Goal: Complete application form

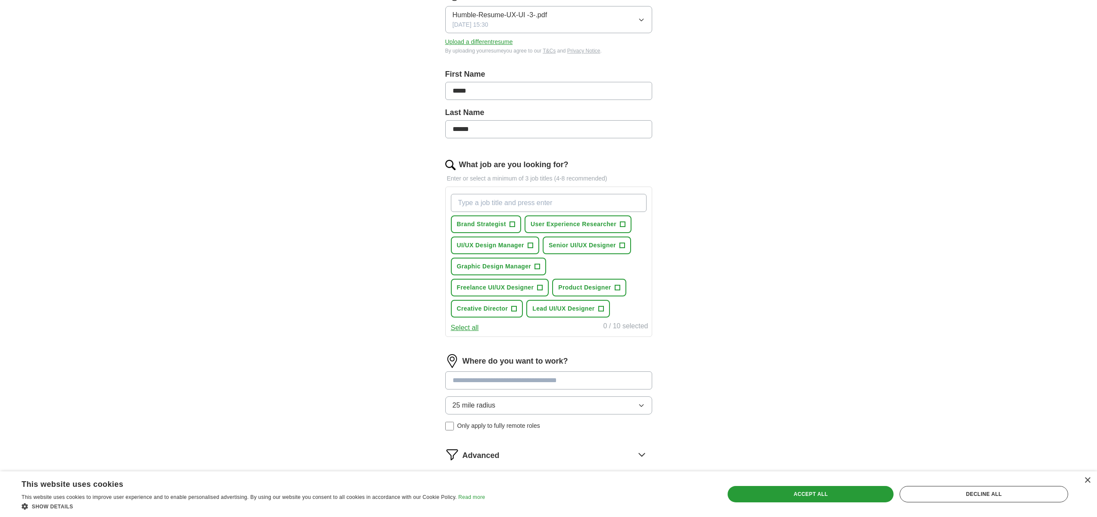
scroll to position [132, 0]
click at [625, 246] on span "+" at bounding box center [621, 244] width 5 height 7
click at [517, 309] on button "Creative Director +" at bounding box center [487, 308] width 72 height 18
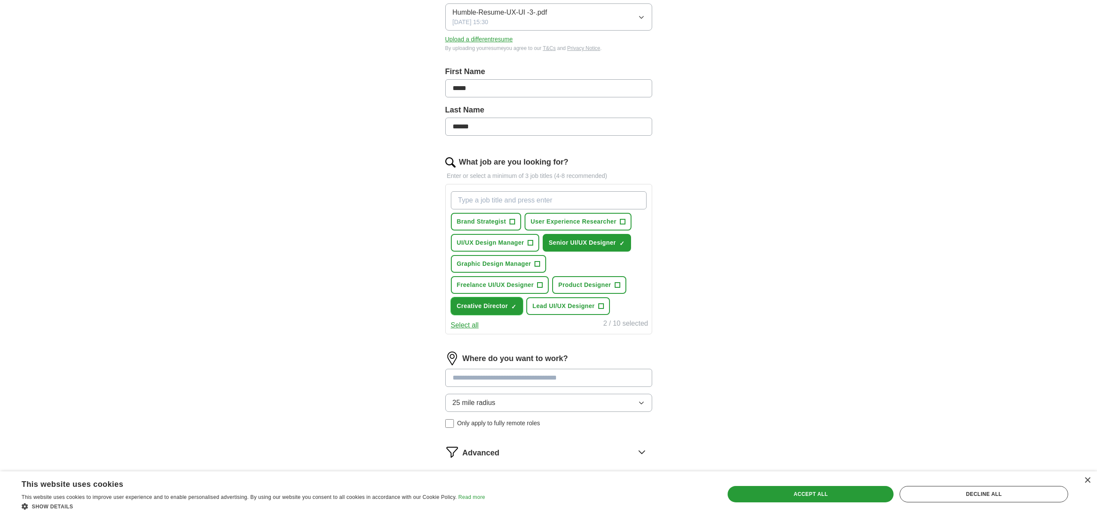
scroll to position [134, 0]
drag, startPoint x: 528, startPoint y: 242, endPoint x: 531, endPoint y: 247, distance: 5.6
click at [529, 242] on span "+" at bounding box center [531, 243] width 6 height 6
click at [538, 265] on span "+" at bounding box center [537, 263] width 5 height 7
click at [597, 287] on span "Product Designer" at bounding box center [584, 284] width 53 height 9
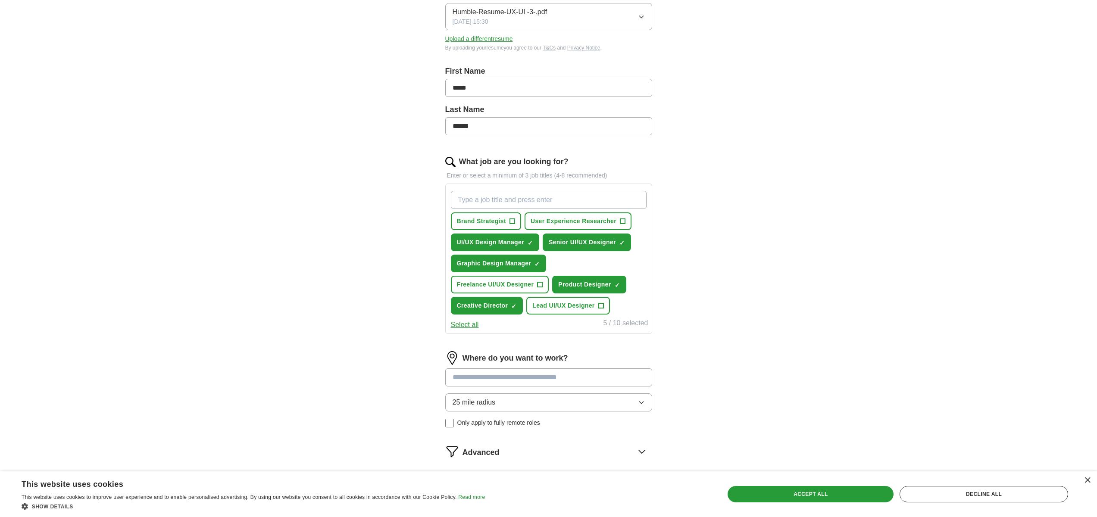
click at [463, 325] on button "Select all" at bounding box center [465, 325] width 28 height 10
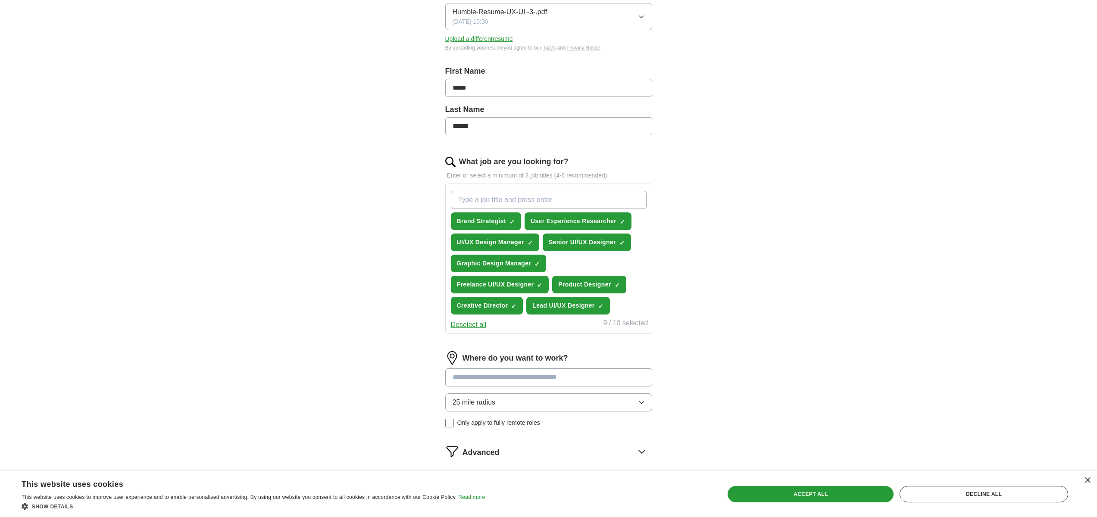
click at [453, 328] on button "Deselect all" at bounding box center [469, 325] width 36 height 10
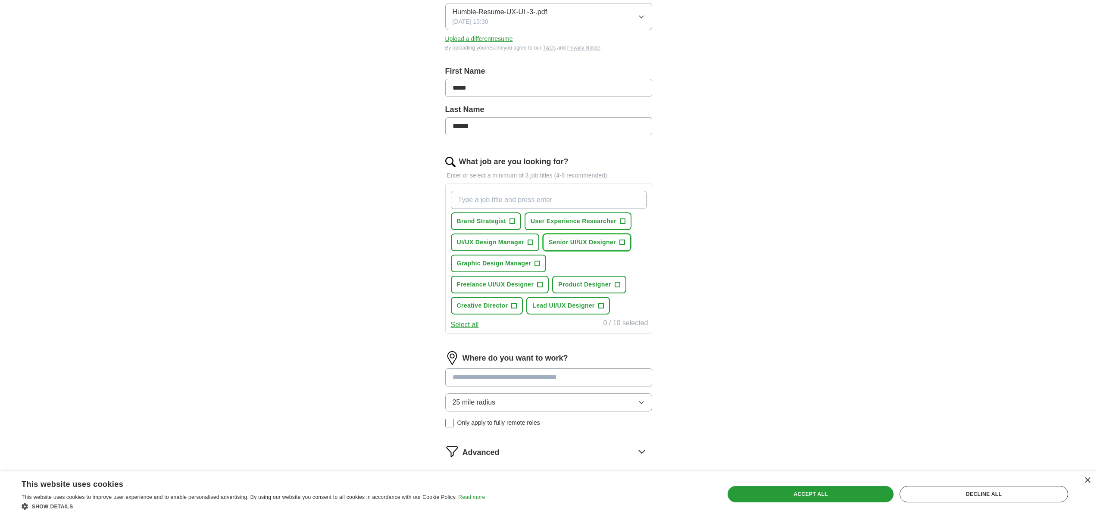
click at [611, 247] on span "Senior UI/UX Designer" at bounding box center [582, 242] width 67 height 9
click at [585, 225] on span "User Experience Researcher" at bounding box center [574, 221] width 86 height 9
click at [585, 224] on span "User Experience Researcher" at bounding box center [574, 221] width 86 height 9
click at [498, 223] on span "Brand Strategist" at bounding box center [482, 221] width 50 height 9
click at [494, 245] on span "UI/UX Design Manager" at bounding box center [490, 242] width 67 height 9
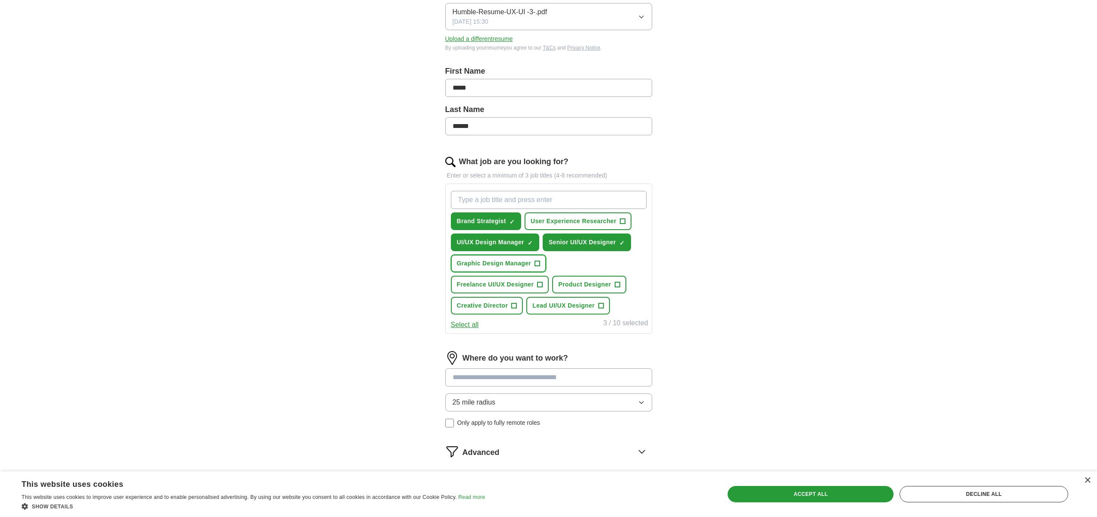
click at [492, 265] on span "Graphic Design Manager" at bounding box center [494, 263] width 75 height 9
click at [494, 282] on span "Freelance UI/UX Designer" at bounding box center [495, 284] width 77 height 9
click at [494, 304] on span "Creative Director" at bounding box center [482, 305] width 51 height 9
click at [574, 282] on span "Product Designer" at bounding box center [584, 284] width 53 height 9
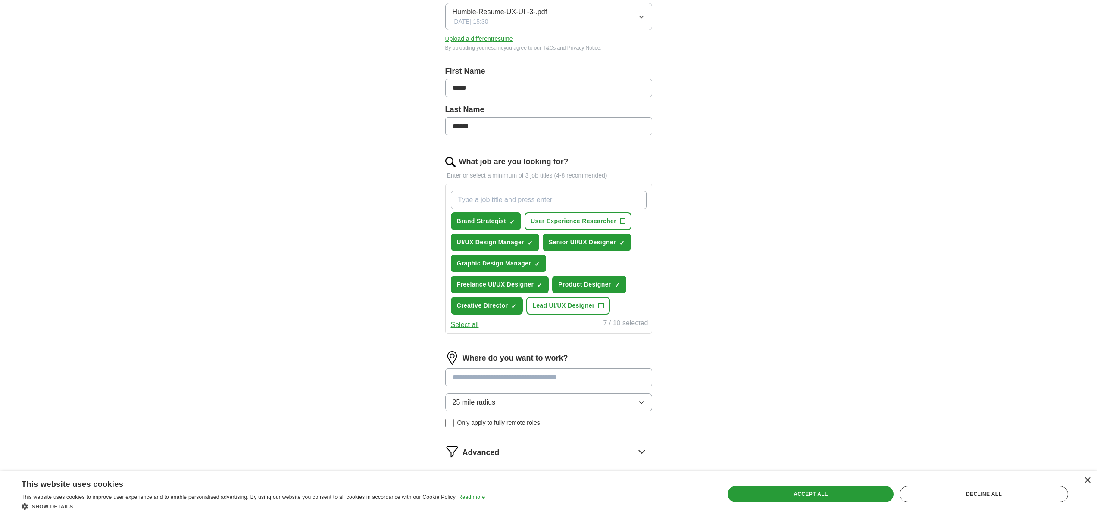
click at [505, 201] on input "What job are you looking for?" at bounding box center [549, 200] width 196 height 18
type input "e"
type input "Lead graphic designer"
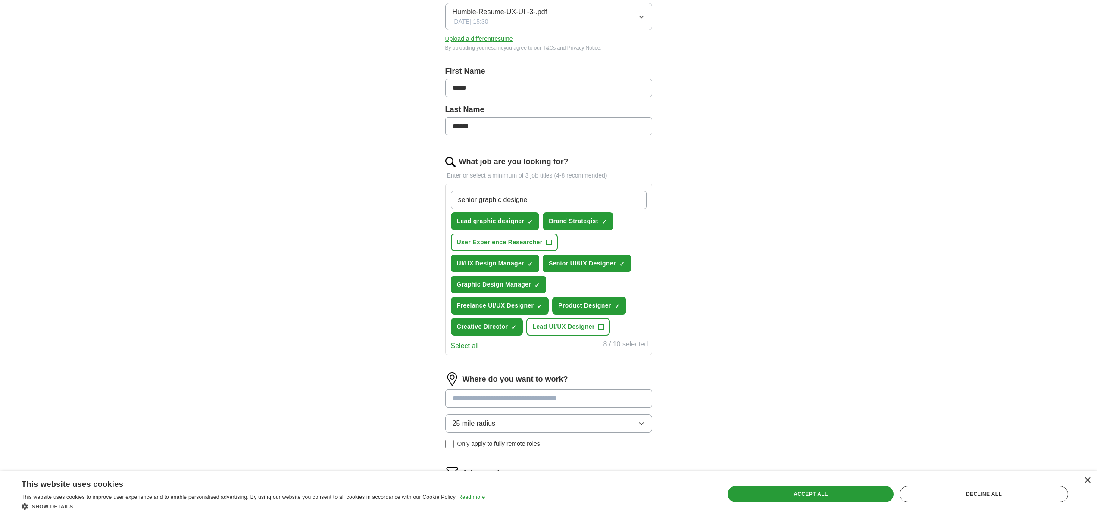
type input "senior graphic designer"
click at [537, 397] on input at bounding box center [548, 399] width 207 height 18
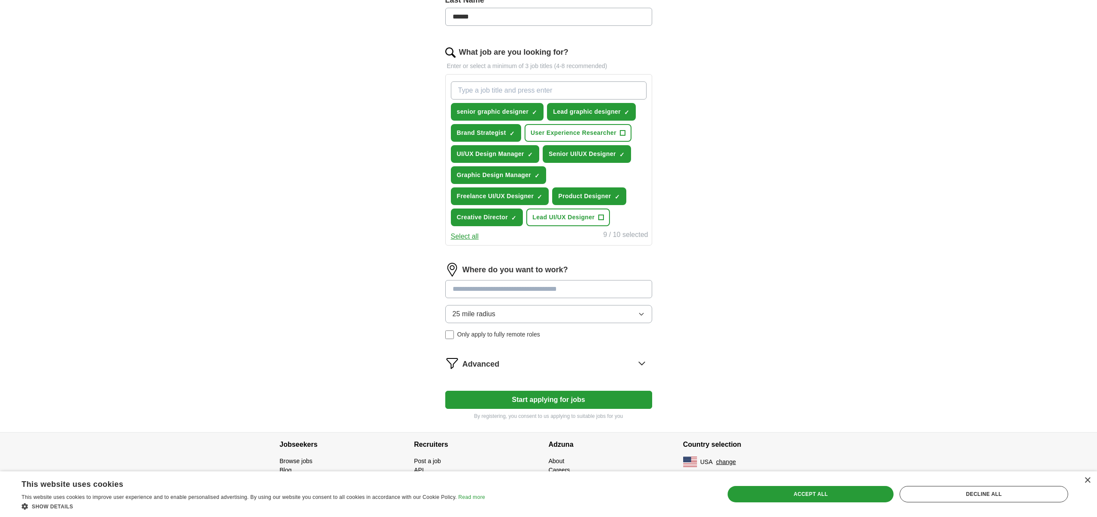
scroll to position [245, 0]
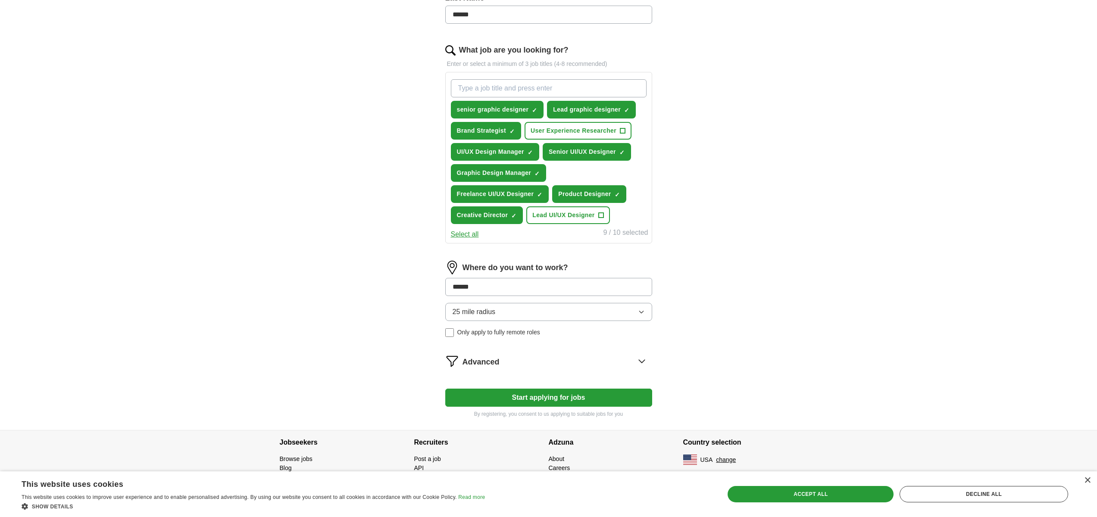
type input "******"
drag, startPoint x: 441, startPoint y: 287, endPoint x: 415, endPoint y: 289, distance: 26.0
click at [441, 287] on div "Let ApplyIQ do the hard work of searching and applying for jobs. Just tell us w…" at bounding box center [549, 129] width 276 height 601
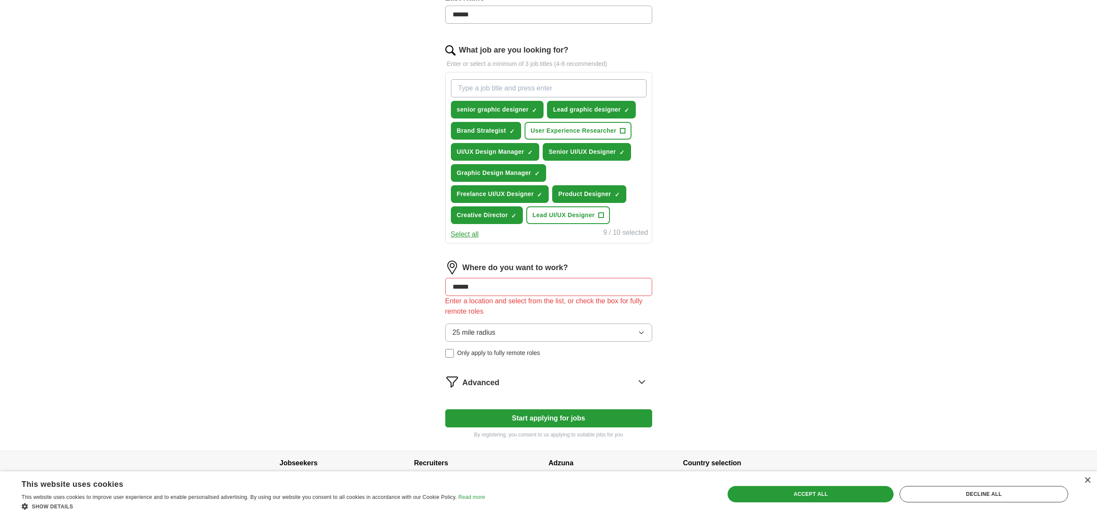
drag, startPoint x: 490, startPoint y: 282, endPoint x: 415, endPoint y: 281, distance: 75.0
click at [415, 281] on div "Let ApplyIQ do the hard work of searching and applying for jobs. Just tell us w…" at bounding box center [549, 140] width 276 height 622
click at [369, 309] on div "ApplyIQ Let ApplyIQ do the hard work of searching and applying for jobs. Just t…" at bounding box center [549, 116] width 552 height 670
click at [444, 355] on div "Let ApplyIQ do the hard work of searching and applying for jobs. Just tell us w…" at bounding box center [549, 140] width 276 height 622
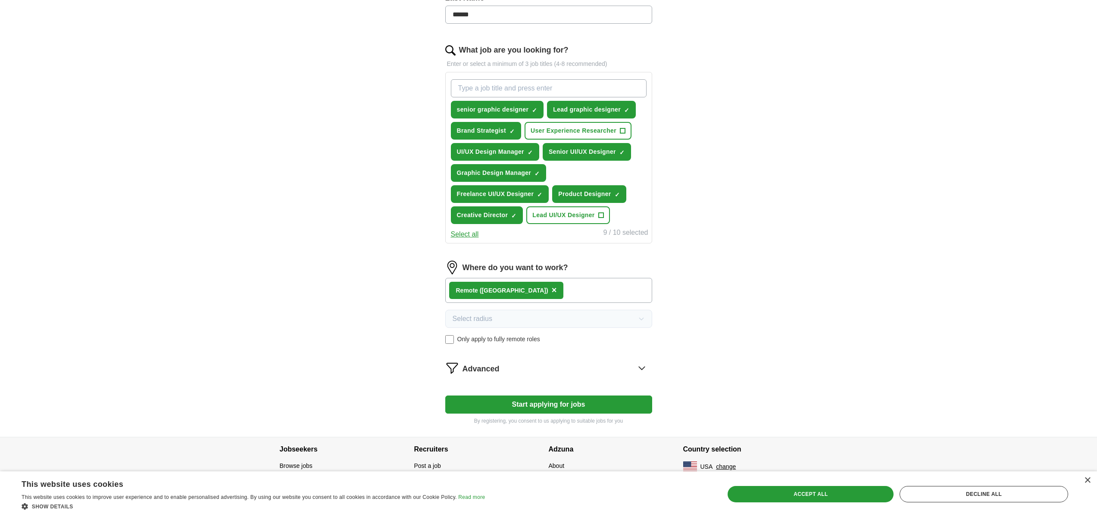
click at [642, 369] on icon at bounding box center [642, 368] width 6 height 3
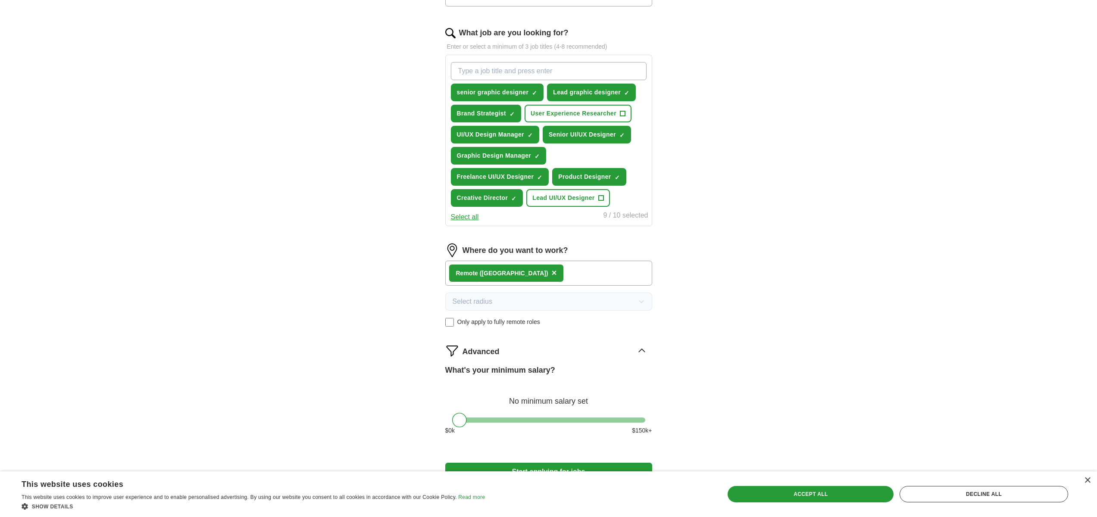
scroll to position [263, 0]
drag, startPoint x: 461, startPoint y: 418, endPoint x: 596, endPoint y: 419, distance: 134.9
click at [596, 419] on div at bounding box center [593, 419] width 15 height 15
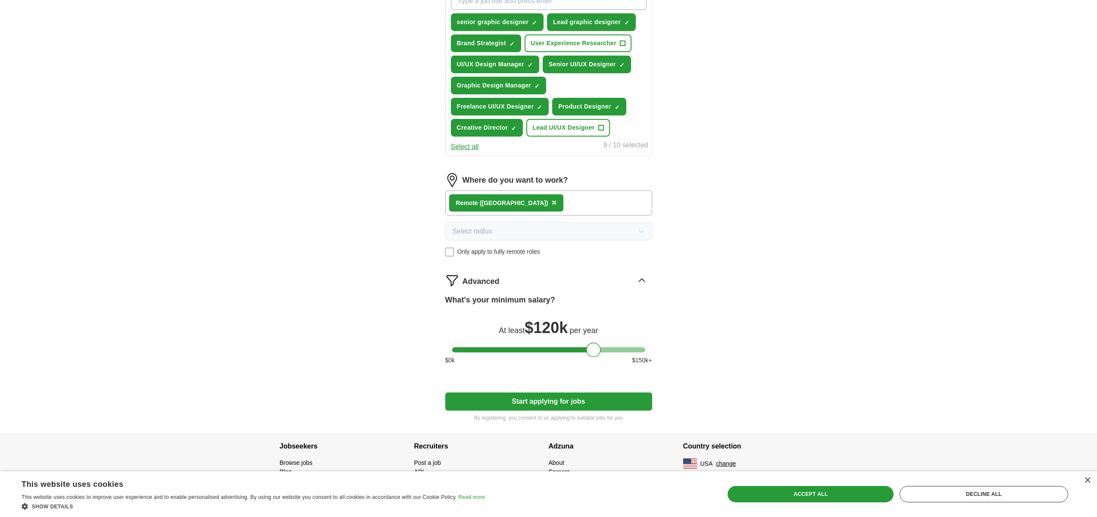
scroll to position [337, 0]
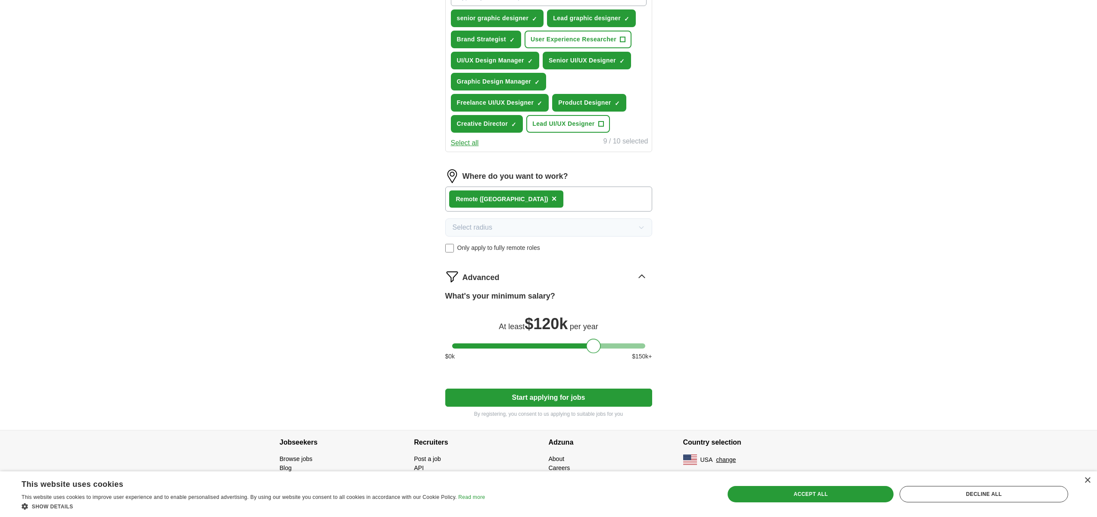
click at [512, 401] on button "Start applying for jobs" at bounding box center [548, 398] width 207 height 18
select select "**"
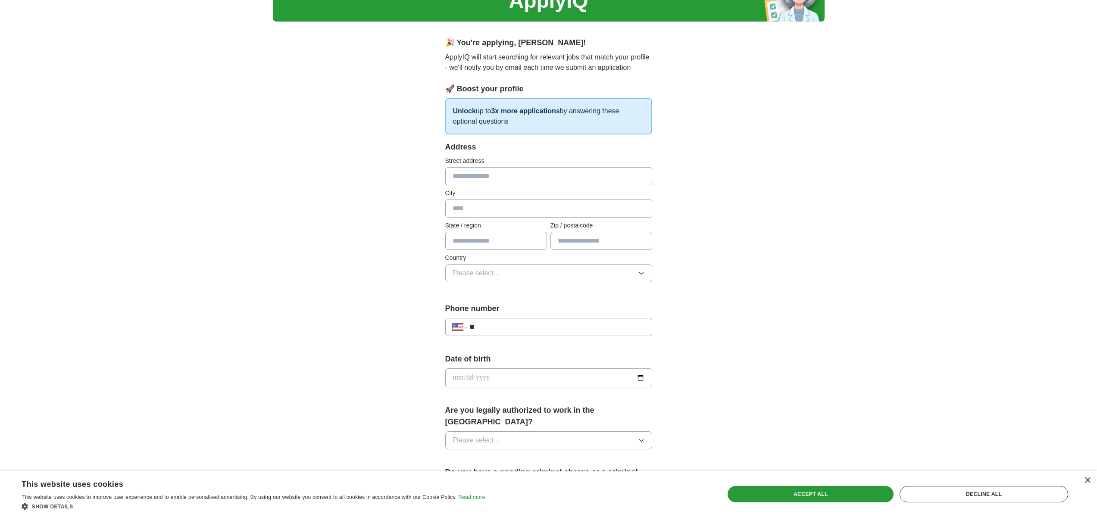
scroll to position [0, 0]
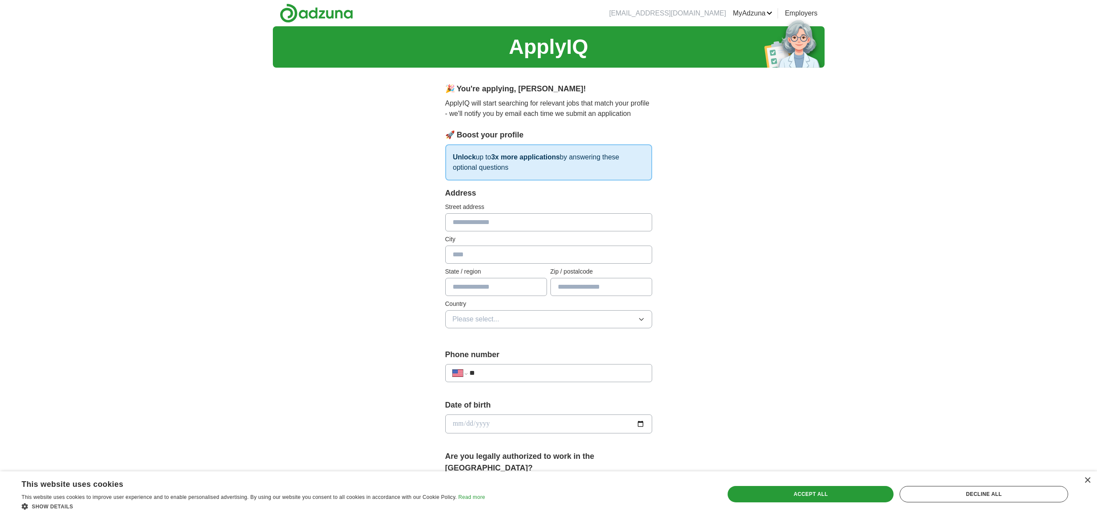
click at [486, 230] on input "text" at bounding box center [548, 222] width 207 height 18
type input "**********"
type input "*******"
type input "**"
type input "*****"
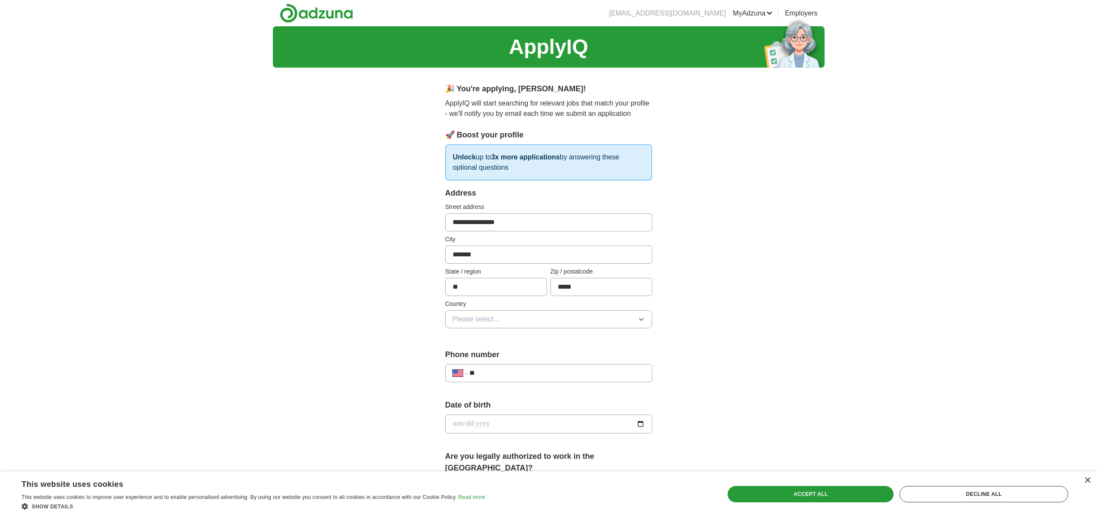
click at [512, 319] on button "Please select..." at bounding box center [548, 319] width 207 height 18
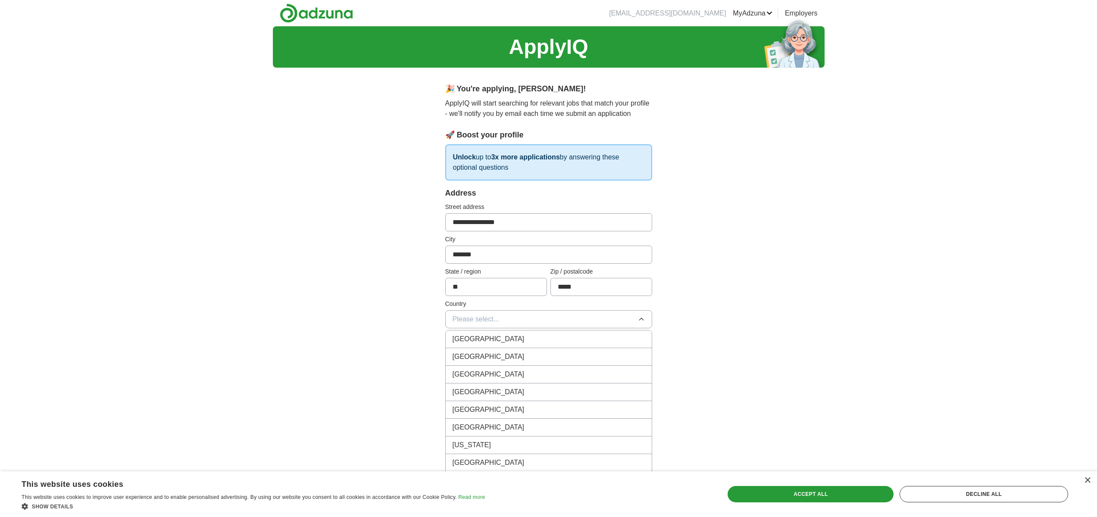
click at [491, 358] on span "[GEOGRAPHIC_DATA]" at bounding box center [489, 357] width 72 height 10
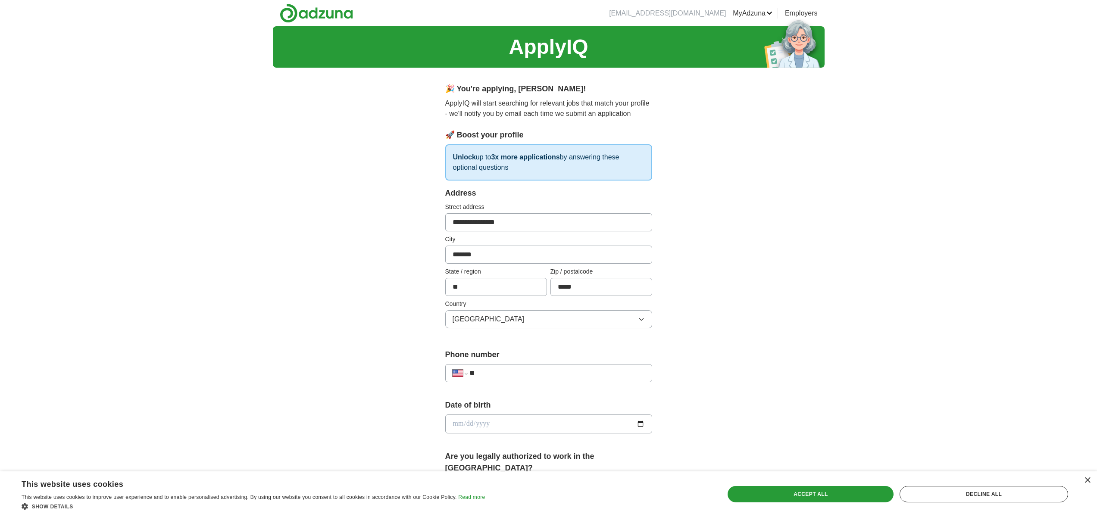
click at [483, 369] on input "**" at bounding box center [556, 373] width 175 height 10
type input "**********"
click at [475, 426] on input "date" at bounding box center [548, 424] width 207 height 19
click at [458, 424] on input "date" at bounding box center [548, 424] width 207 height 19
type input "**********"
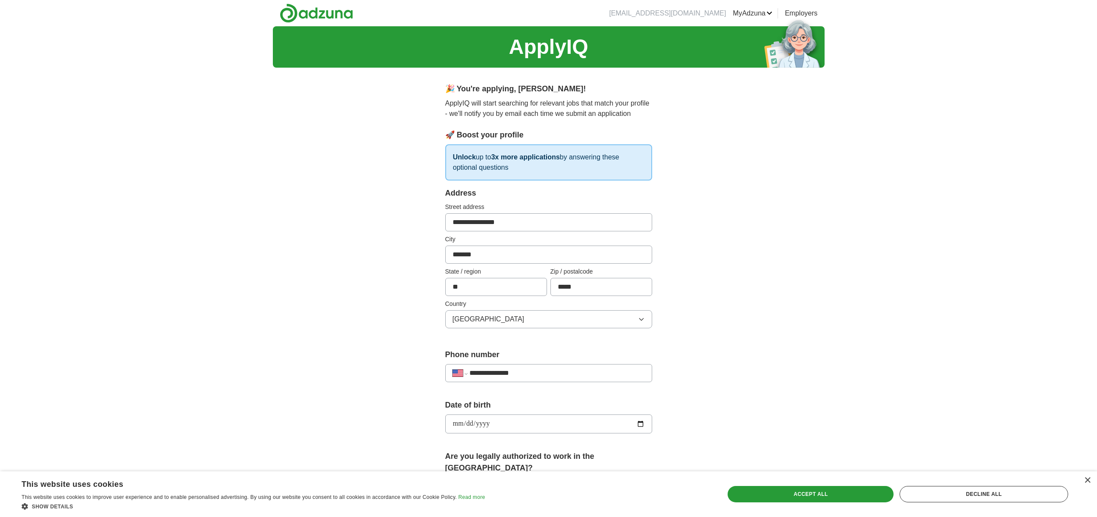
click at [396, 412] on div "**********" at bounding box center [549, 418] width 552 height 785
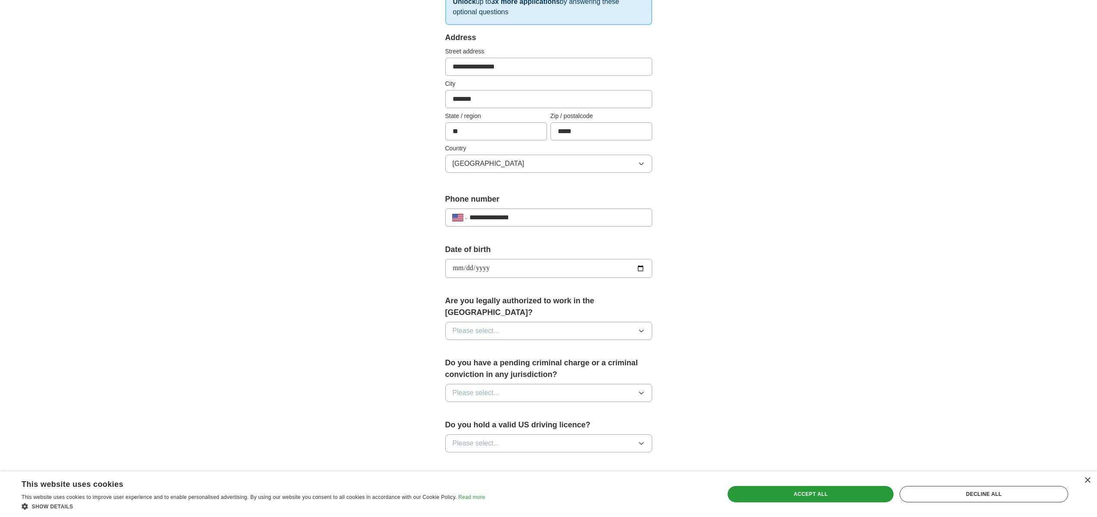
scroll to position [162, 0]
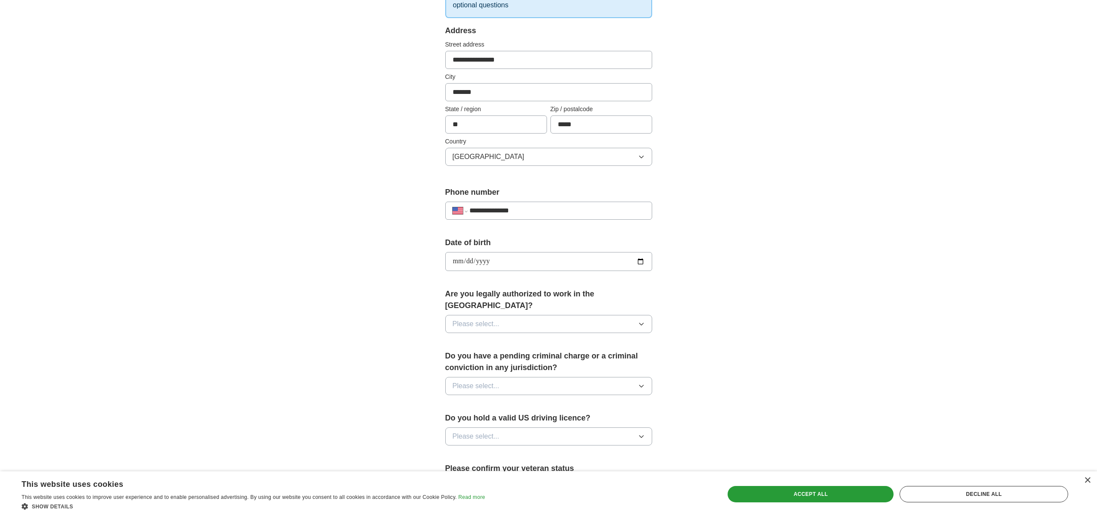
click at [481, 319] on span "Please select..." at bounding box center [476, 324] width 47 height 10
click at [480, 339] on div "Yes" at bounding box center [549, 344] width 192 height 10
click at [479, 364] on div "Do you have a pending criminal charge or a criminal conviction in any jurisdict…" at bounding box center [548, 376] width 207 height 52
click at [479, 381] on span "Please select..." at bounding box center [476, 386] width 47 height 10
click at [471, 419] on div "No" at bounding box center [549, 424] width 192 height 10
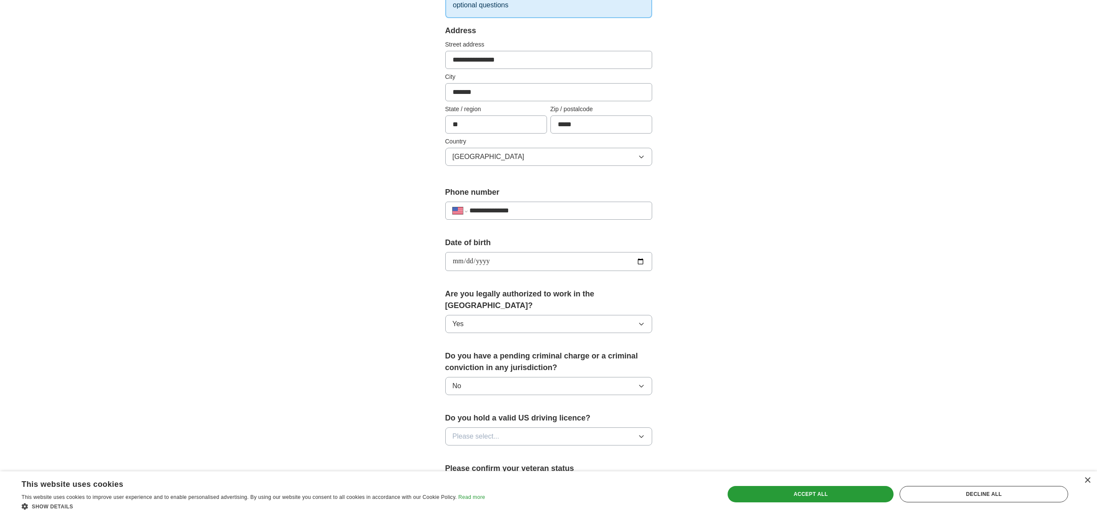
click at [469, 431] on span "Please select..." at bounding box center [476, 436] width 47 height 10
click at [473, 450] on li "Yes" at bounding box center [549, 457] width 206 height 18
click at [418, 418] on div "**********" at bounding box center [549, 280] width 276 height 737
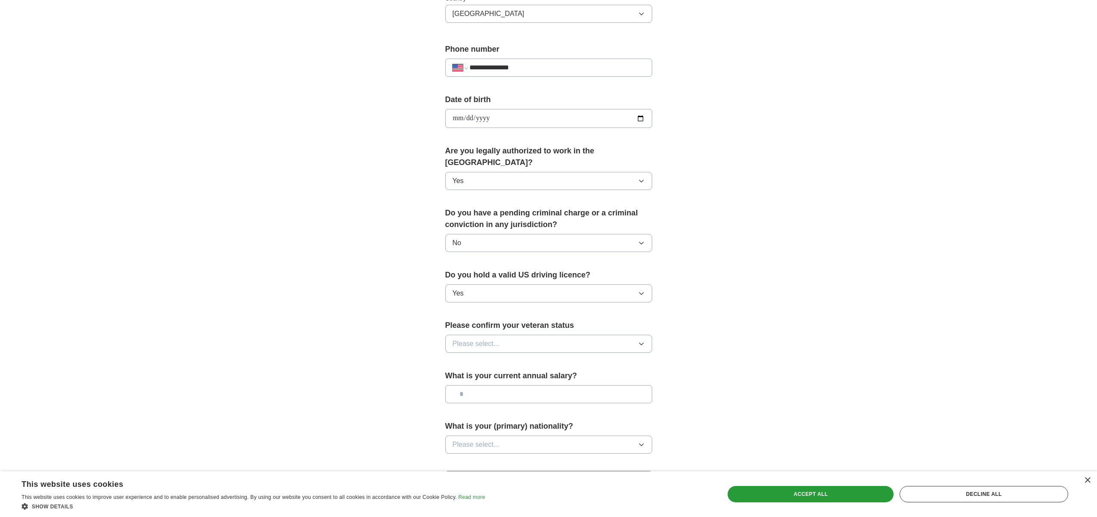
scroll to position [317, 0]
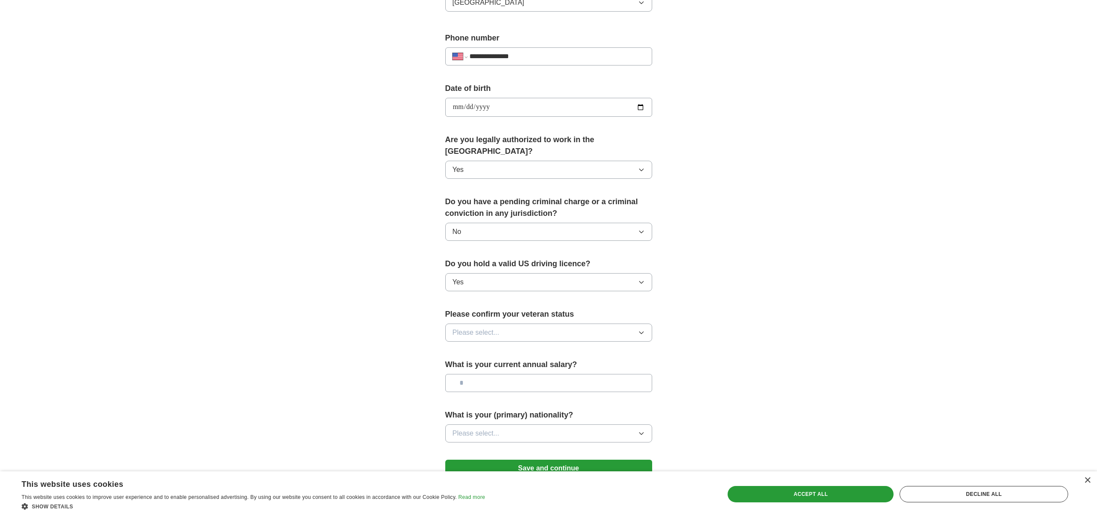
click at [503, 273] on button "Yes" at bounding box center [548, 282] width 207 height 18
click at [487, 273] on button "Yes" at bounding box center [548, 282] width 207 height 18
click at [484, 328] on span "Please select..." at bounding box center [476, 333] width 47 height 10
click at [516, 347] on div "Not applicable" at bounding box center [549, 352] width 192 height 10
click at [503, 374] on input "text" at bounding box center [548, 383] width 207 height 18
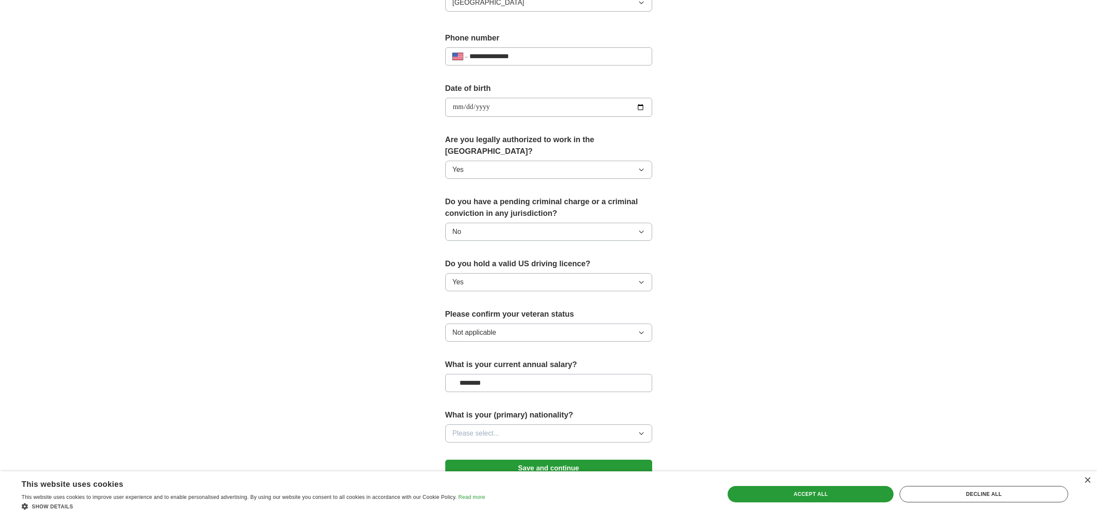
type input "********"
click at [519, 428] on button "Please select..." at bounding box center [548, 434] width 207 height 18
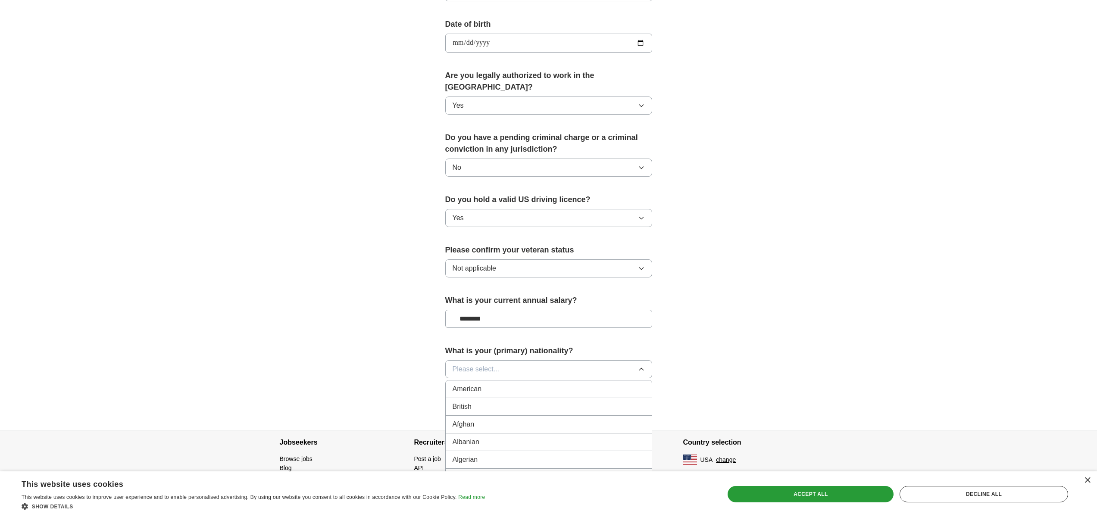
click at [463, 384] on span "American" at bounding box center [467, 389] width 29 height 10
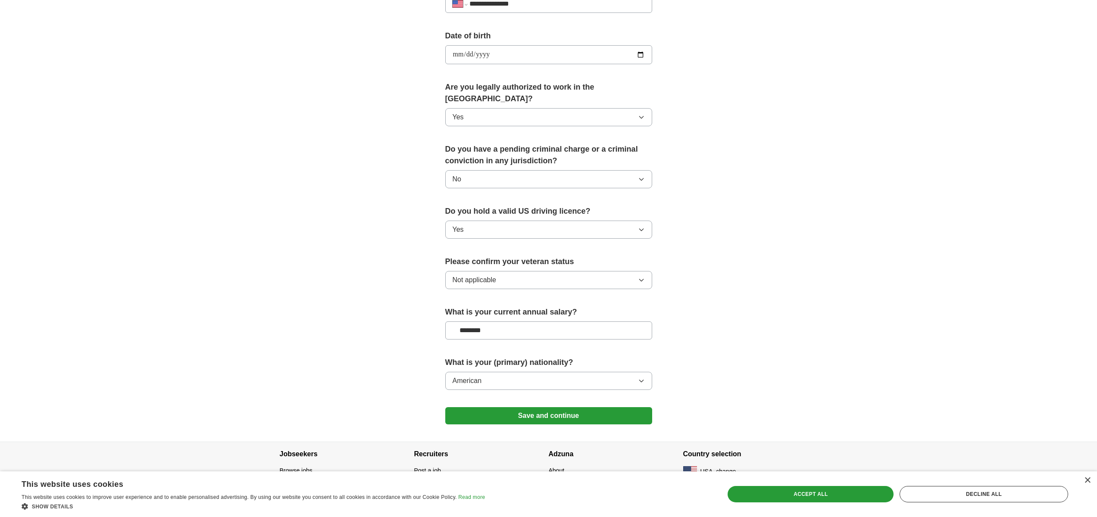
click at [390, 364] on div "**********" at bounding box center [549, 49] width 552 height 785
click at [578, 413] on form "**********" at bounding box center [548, 125] width 207 height 615
click at [577, 412] on button "Save and continue" at bounding box center [548, 415] width 207 height 17
